Goal: Transaction & Acquisition: Purchase product/service

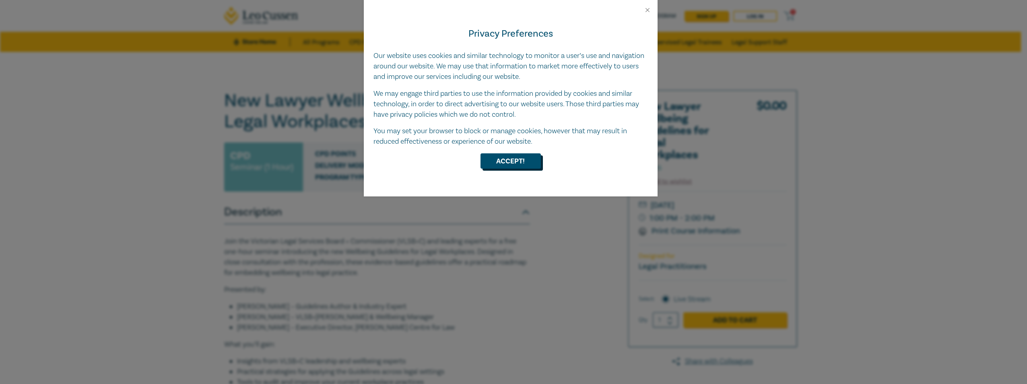
drag, startPoint x: 0, startPoint y: 0, endPoint x: 514, endPoint y: 164, distance: 539.0
click at [514, 164] on button "Accept!" at bounding box center [511, 160] width 60 height 15
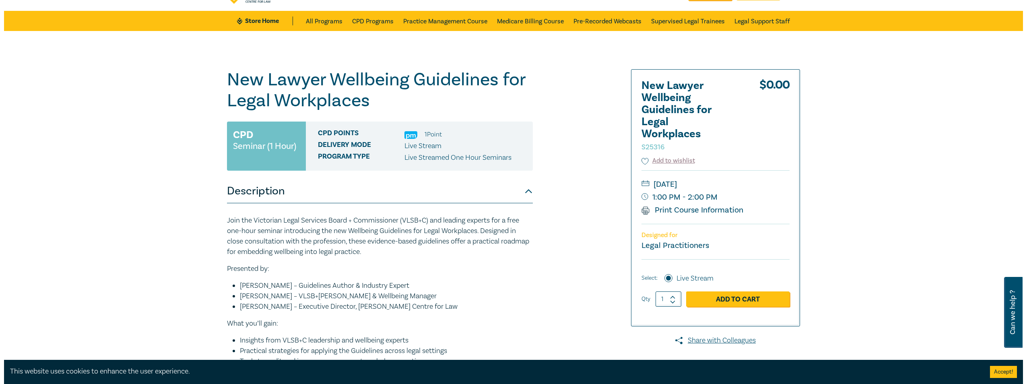
scroll to position [40, 0]
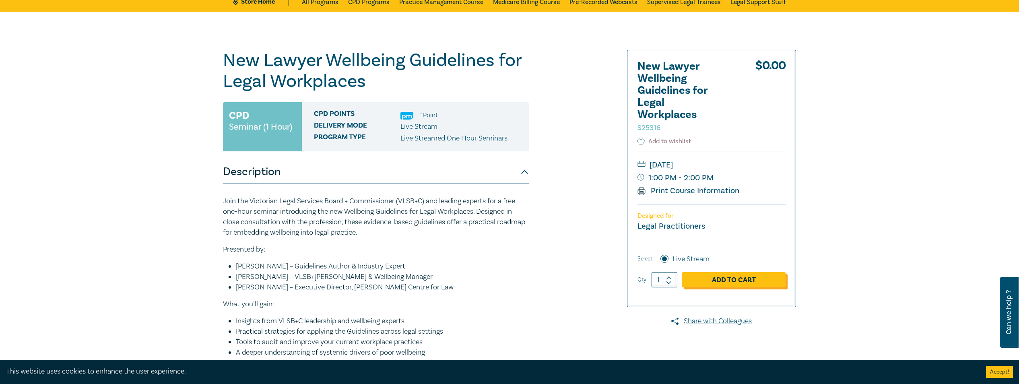
click at [737, 281] on link "Add to Cart" at bounding box center [733, 279] width 103 height 15
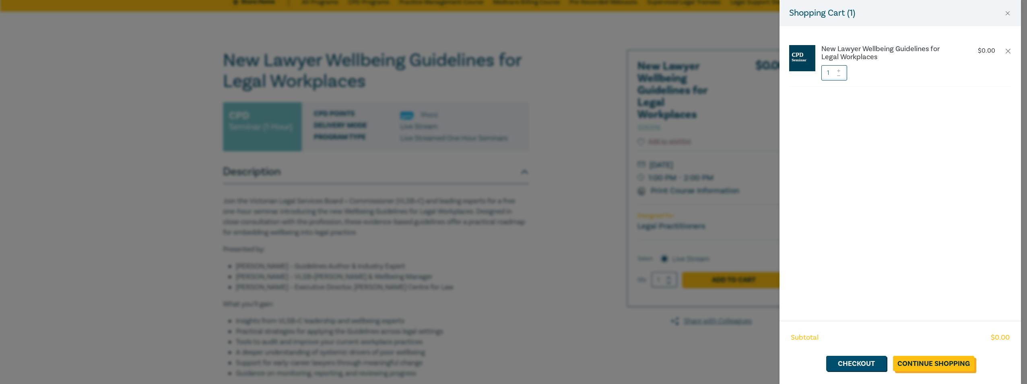
click at [934, 360] on link "Continue Shopping" at bounding box center [933, 363] width 81 height 15
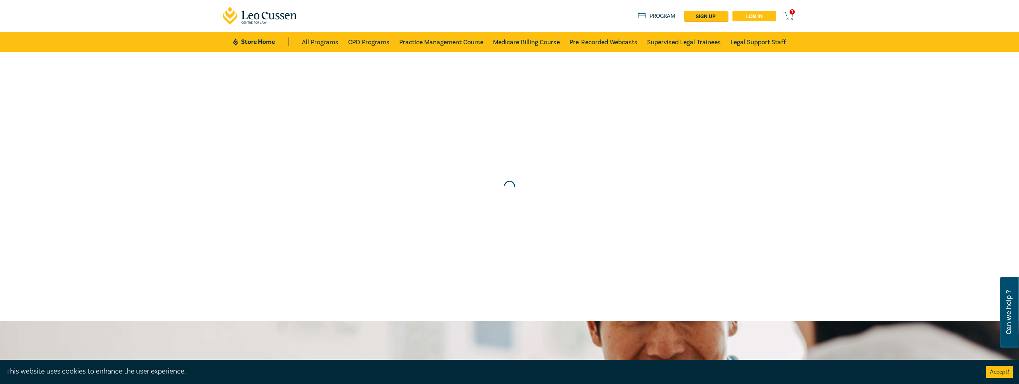
click at [752, 13] on link "Log in" at bounding box center [754, 16] width 44 height 10
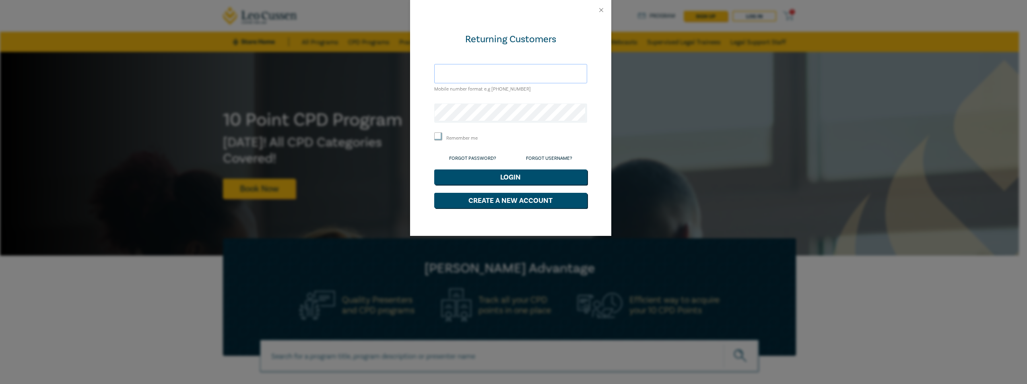
click at [456, 72] on input "text" at bounding box center [510, 73] width 153 height 19
type input "brianduggan1@me.com"
click at [511, 75] on input "brianduggan1@me.com" at bounding box center [510, 73] width 153 height 19
click at [436, 136] on input "Remember me" at bounding box center [438, 136] width 8 height 8
checkbox input "true"
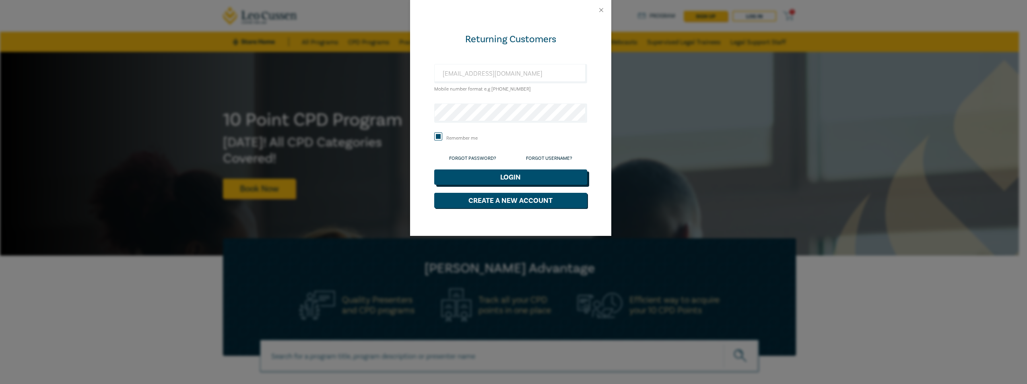
click at [512, 178] on button "Login" at bounding box center [510, 176] width 153 height 15
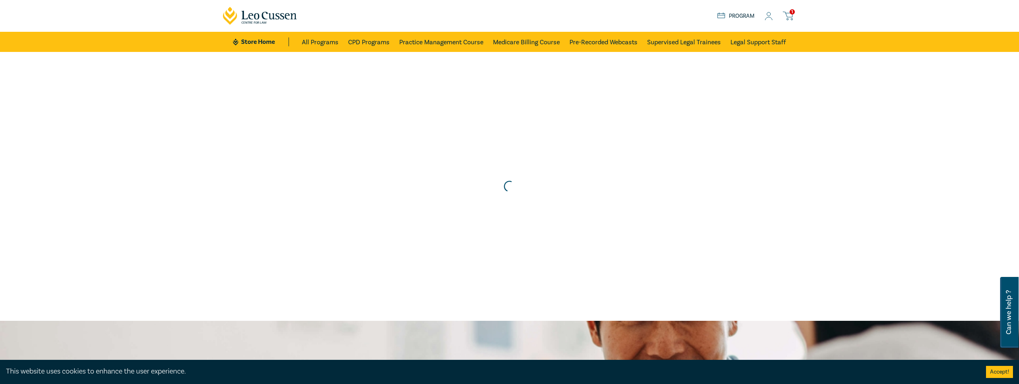
click at [791, 14] on span "1" at bounding box center [792, 11] width 5 height 5
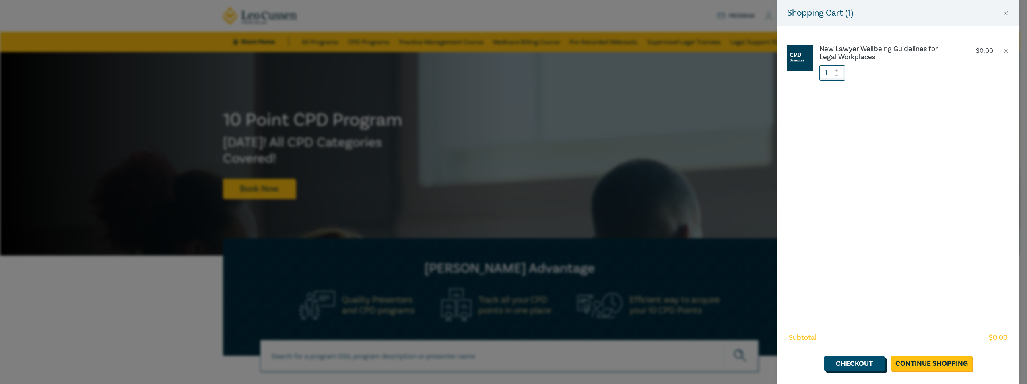
click at [862, 364] on link "Checkout" at bounding box center [854, 363] width 60 height 15
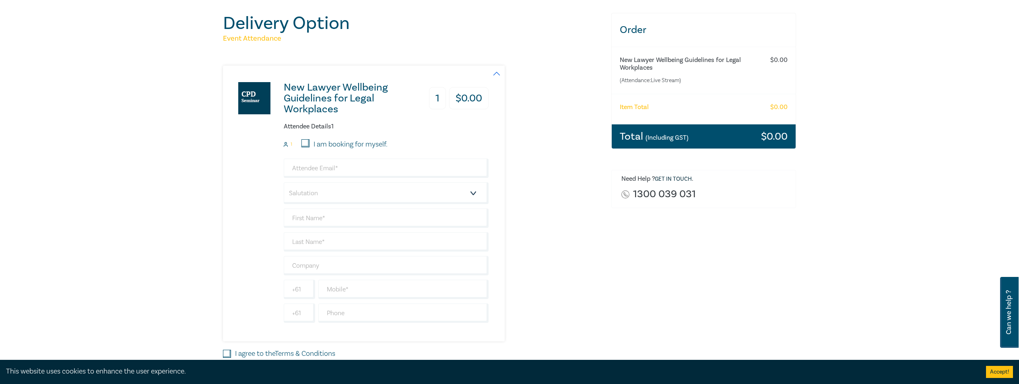
scroll to position [80, 0]
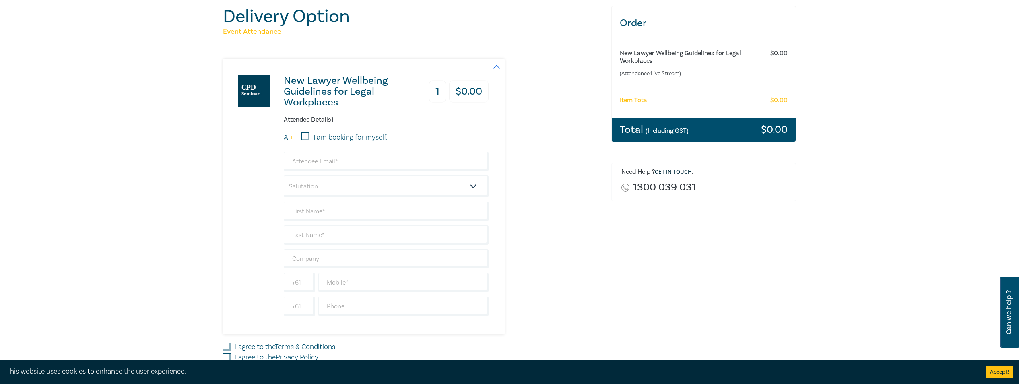
click at [306, 135] on input "I am booking for myself." at bounding box center [305, 136] width 8 height 8
checkbox input "true"
type input "brianduggan1@me.com"
type input "[PERSON_NAME]"
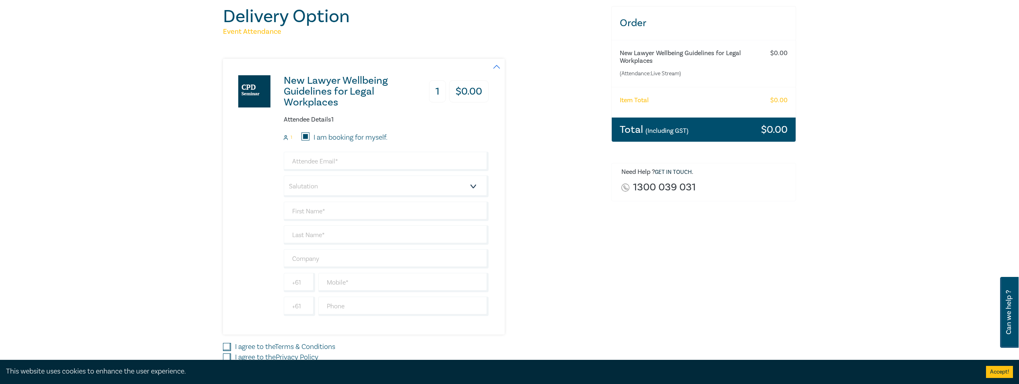
type input "[PERSON_NAME]"
type input "+66"
type input "631122452"
click at [471, 186] on select "Salutation Mr. Mrs. Ms. Miss Dr. Prof. Other" at bounding box center [386, 186] width 205 height 22
select select "Mr."
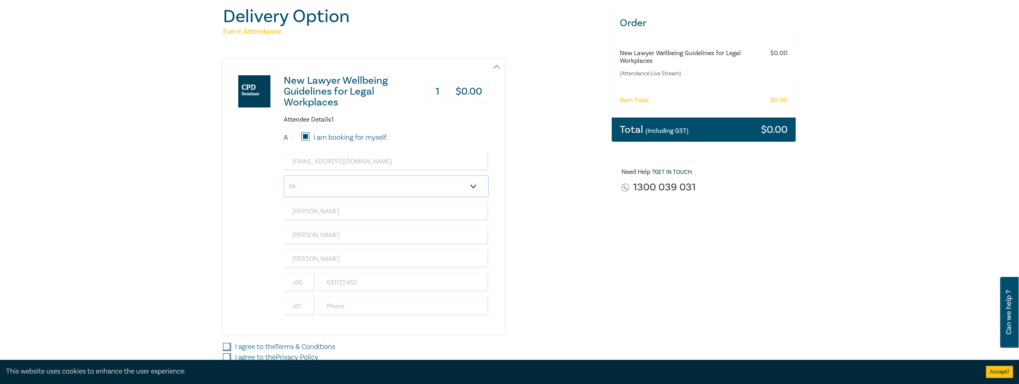
click at [284, 175] on select "Salutation Mr. Mrs. Ms. Miss Dr. Prof. Other" at bounding box center [386, 186] width 205 height 22
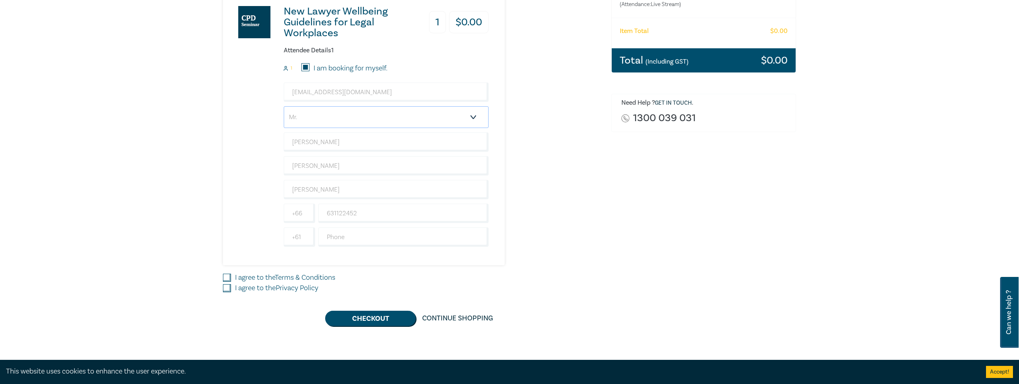
scroll to position [161, 0]
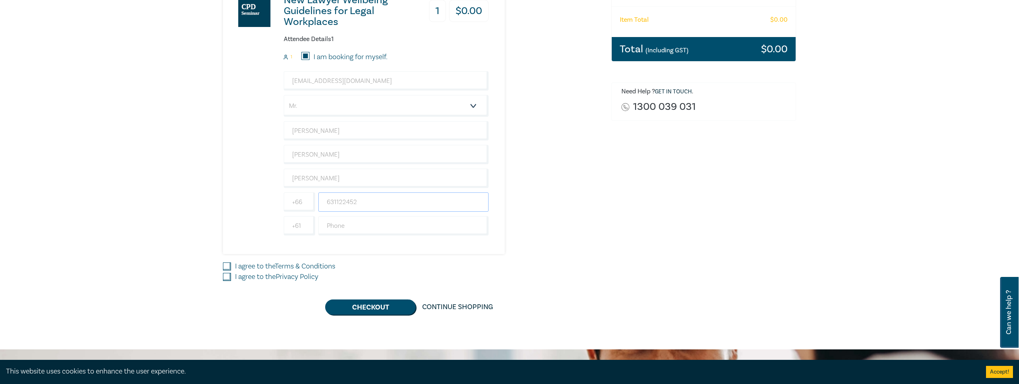
drag, startPoint x: 360, startPoint y: 201, endPoint x: 319, endPoint y: 202, distance: 41.1
click at [319, 202] on input "631122452" at bounding box center [403, 201] width 170 height 19
type input "0412810181"
click at [251, 265] on label "I agree to the Terms & Conditions" at bounding box center [285, 266] width 100 height 10
click at [231, 265] on input "I agree to the Terms & Conditions" at bounding box center [227, 266] width 8 height 8
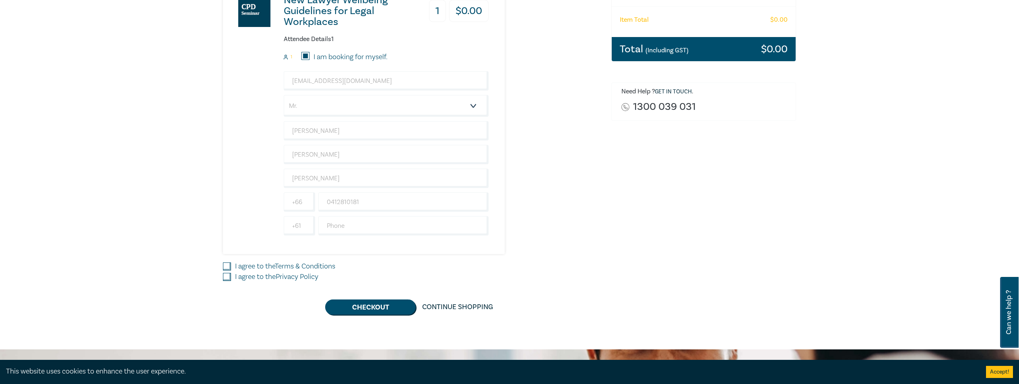
checkbox input "true"
click at [238, 275] on label "I agree to the Privacy Policy" at bounding box center [276, 277] width 83 height 10
click at [231, 275] on input "I agree to the Privacy Policy" at bounding box center [227, 277] width 8 height 8
checkbox input "true"
click at [366, 307] on button "Checkout" at bounding box center [370, 306] width 91 height 15
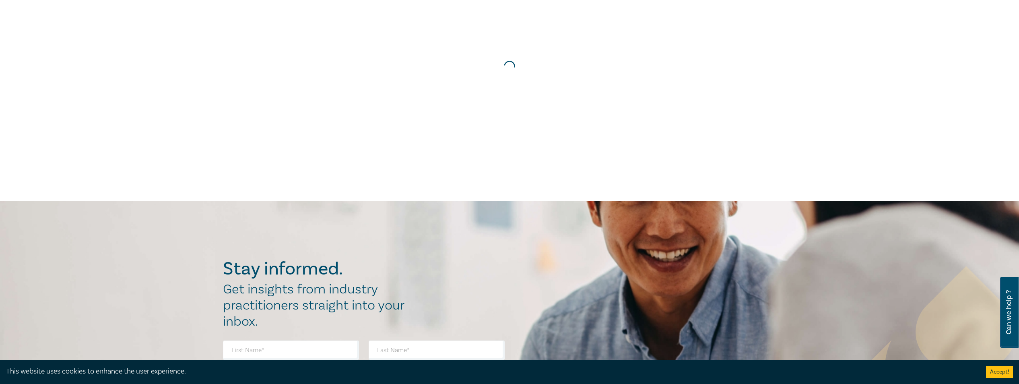
scroll to position [0, 0]
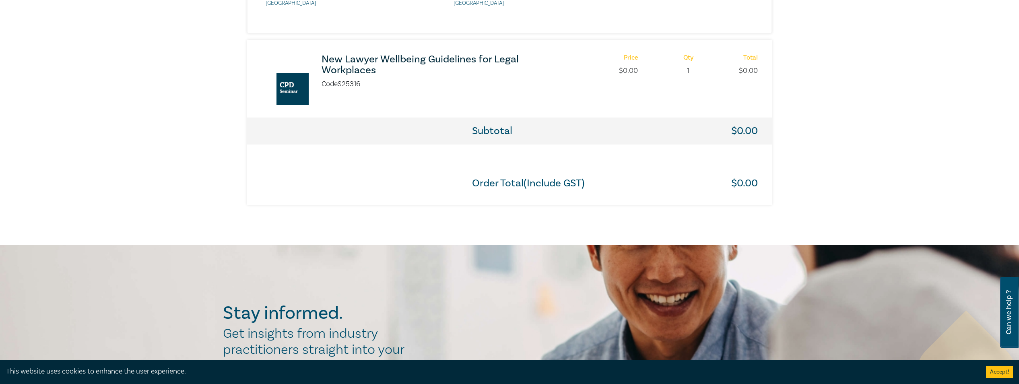
scroll to position [402, 0]
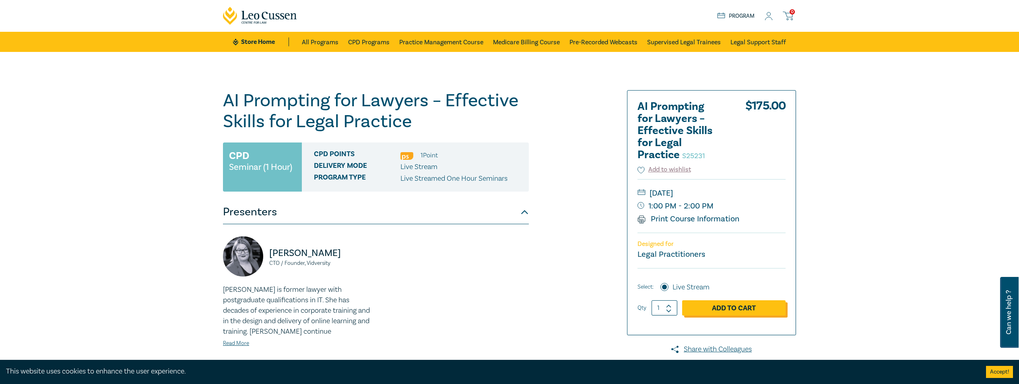
click at [738, 305] on link "Add to Cart" at bounding box center [733, 307] width 103 height 15
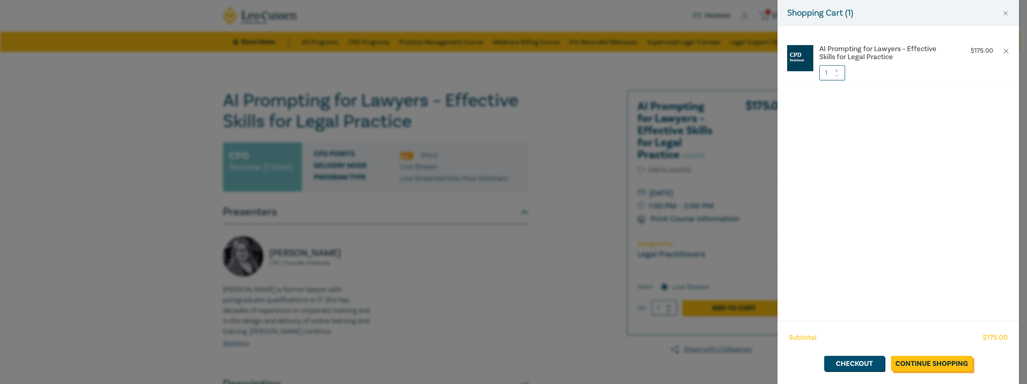
click at [915, 361] on link "Continue Shopping" at bounding box center [931, 363] width 81 height 15
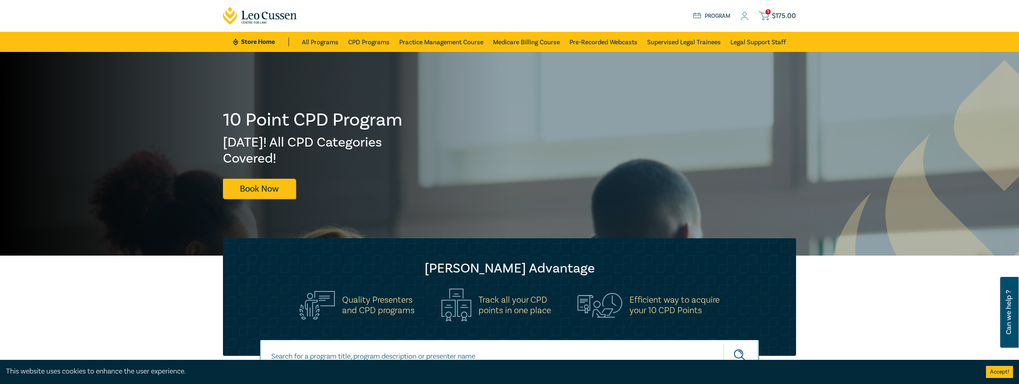
click at [766, 15] on icon at bounding box center [764, 16] width 10 height 10
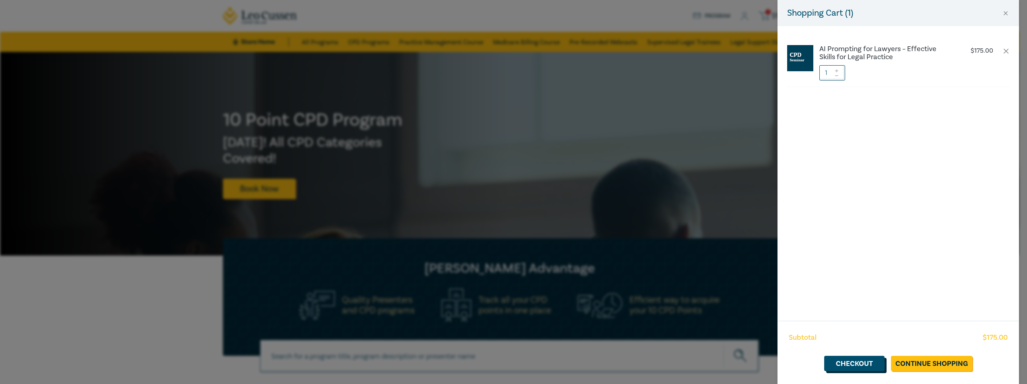
click at [862, 365] on link "Checkout" at bounding box center [854, 363] width 60 height 15
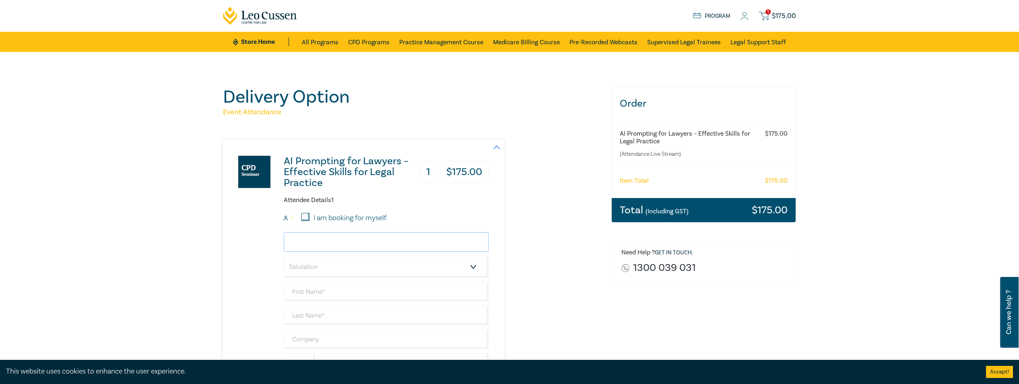
click at [305, 241] on input "email" at bounding box center [386, 241] width 205 height 19
type input "brianduggan1@me.com"
type input "[PERSON_NAME]"
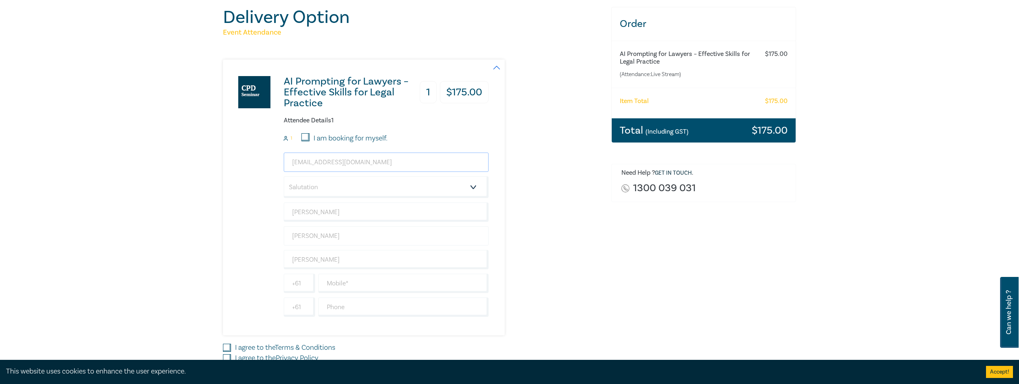
scroll to position [80, 0]
click at [470, 184] on select "Salutation Mr. Mrs. Ms. Miss Dr. Prof. Other" at bounding box center [386, 186] width 205 height 22
click at [306, 136] on input "I am booking for myself." at bounding box center [305, 136] width 8 height 8
checkbox input "true"
type input "+66"
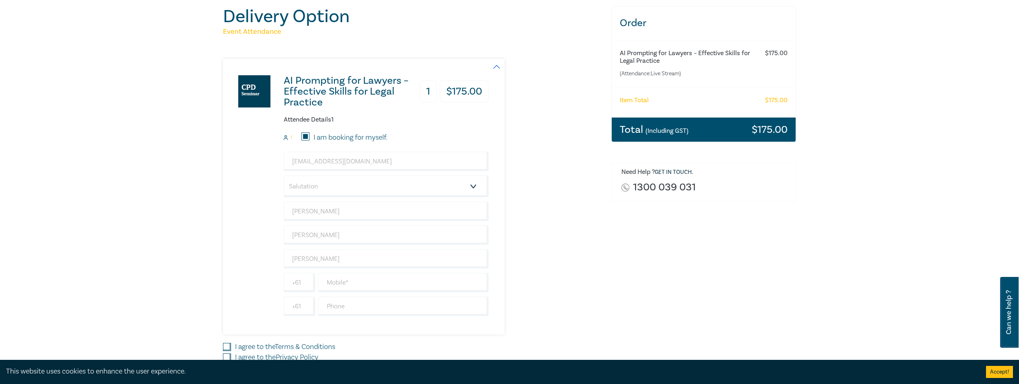
type input "631122452"
click at [302, 184] on select "Salutation Mr. Mrs. Ms. Miss Dr. Prof. Other" at bounding box center [386, 186] width 205 height 22
select select "Mr."
click at [284, 175] on select "Salutation Mr. Mrs. Ms. Miss Dr. Prof. Other" at bounding box center [386, 186] width 205 height 22
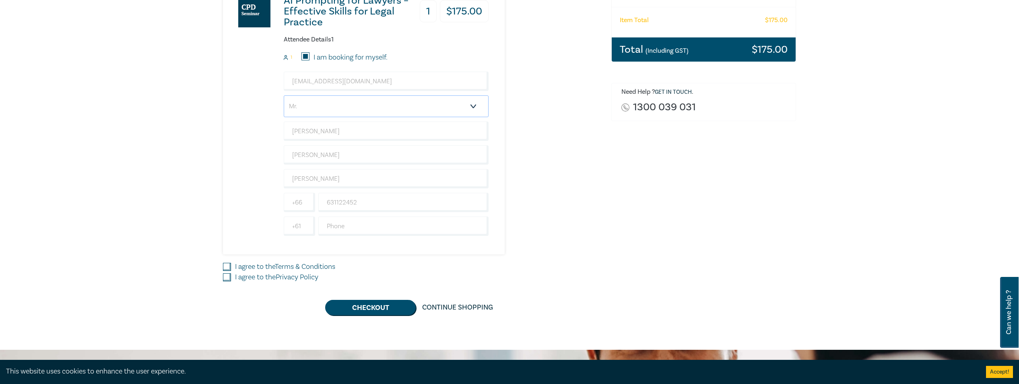
scroll to position [161, 0]
click at [347, 203] on input "631122452" at bounding box center [403, 201] width 170 height 19
click at [346, 203] on input "631122452" at bounding box center [403, 201] width 170 height 19
click at [377, 199] on input "6311220452" at bounding box center [403, 201] width 170 height 19
type input "6"
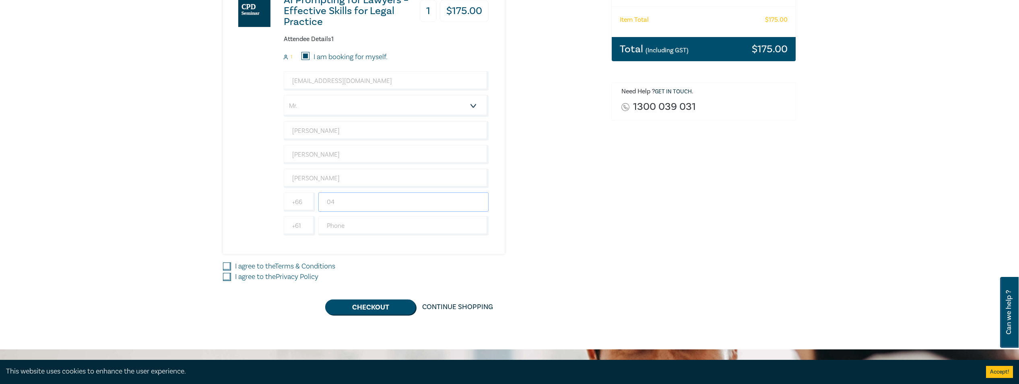
type input "0412810181"
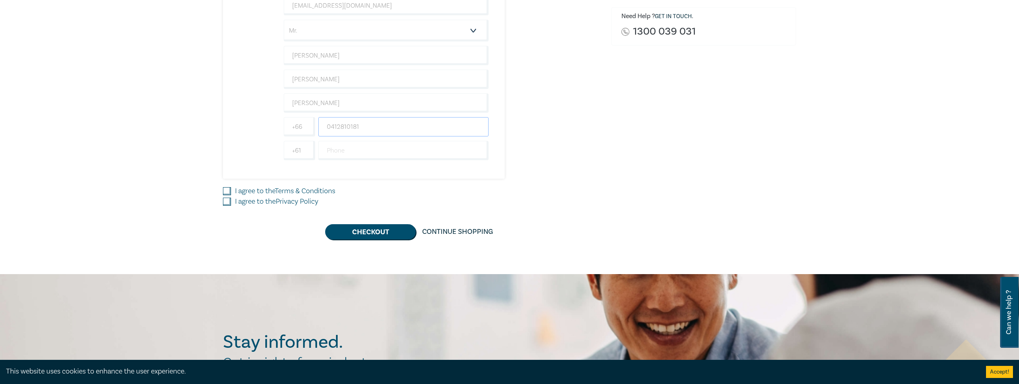
scroll to position [241, 0]
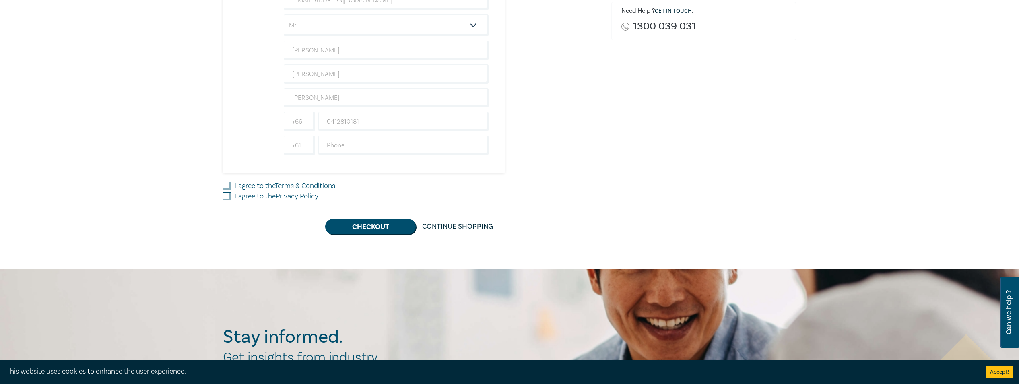
click at [253, 188] on label "I agree to the Terms & Conditions" at bounding box center [285, 186] width 100 height 10
click at [231, 188] on input "I agree to the Terms & Conditions" at bounding box center [227, 186] width 8 height 8
checkbox input "true"
click at [248, 197] on label "I agree to the Privacy Policy" at bounding box center [276, 196] width 83 height 10
click at [231, 197] on input "I agree to the Privacy Policy" at bounding box center [227, 196] width 8 height 8
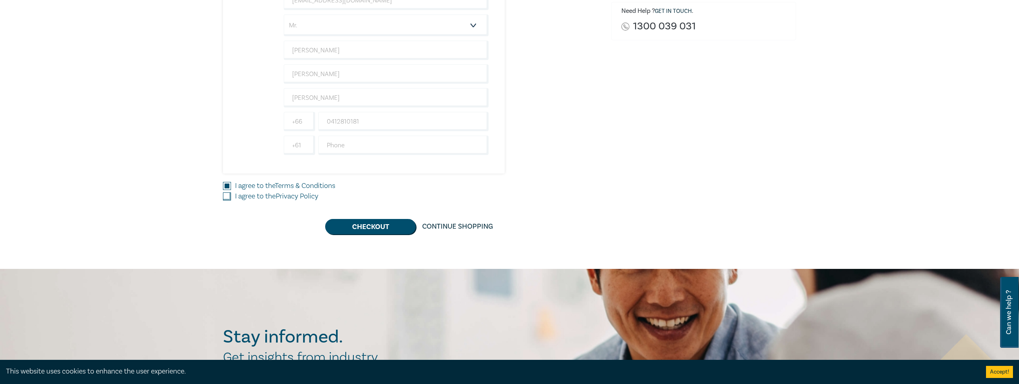
checkbox input "true"
click at [375, 229] on button "Checkout" at bounding box center [370, 226] width 91 height 15
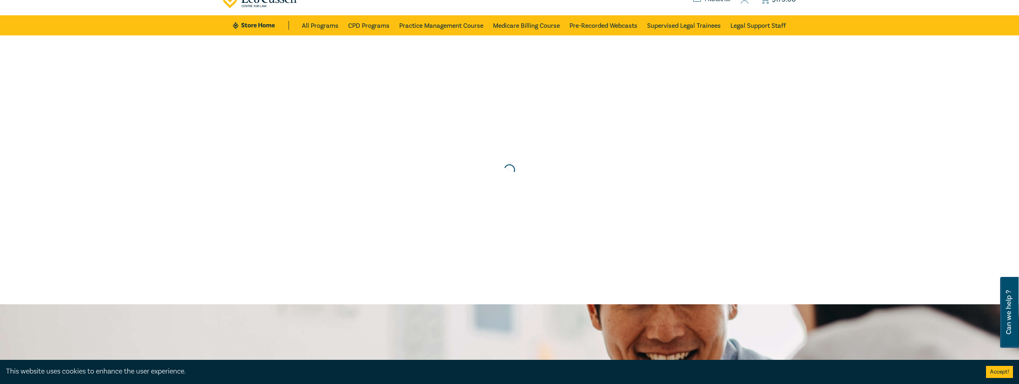
scroll to position [0, 0]
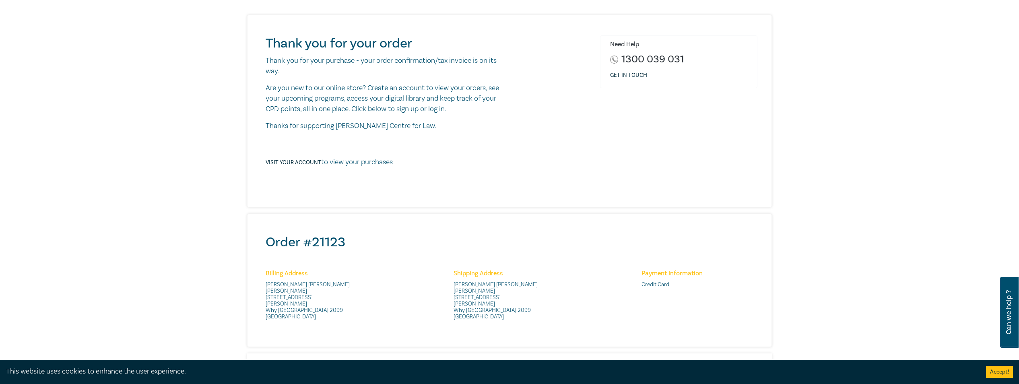
scroll to position [80, 0]
